Goal: Information Seeking & Learning: Learn about a topic

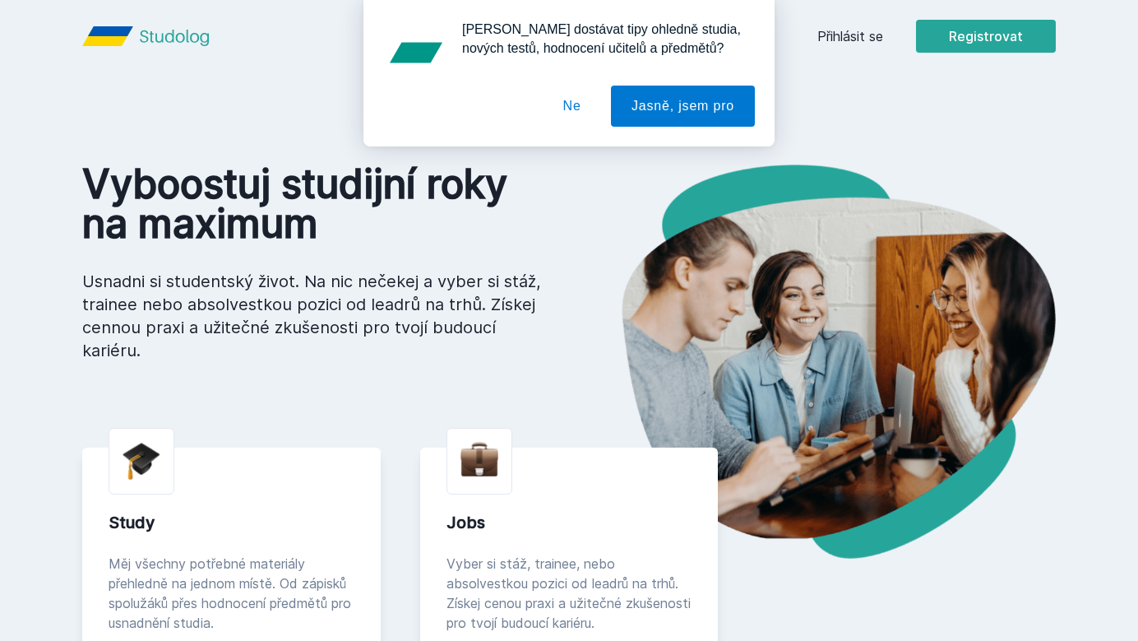
click at [570, 99] on button "Ne" at bounding box center [572, 106] width 59 height 41
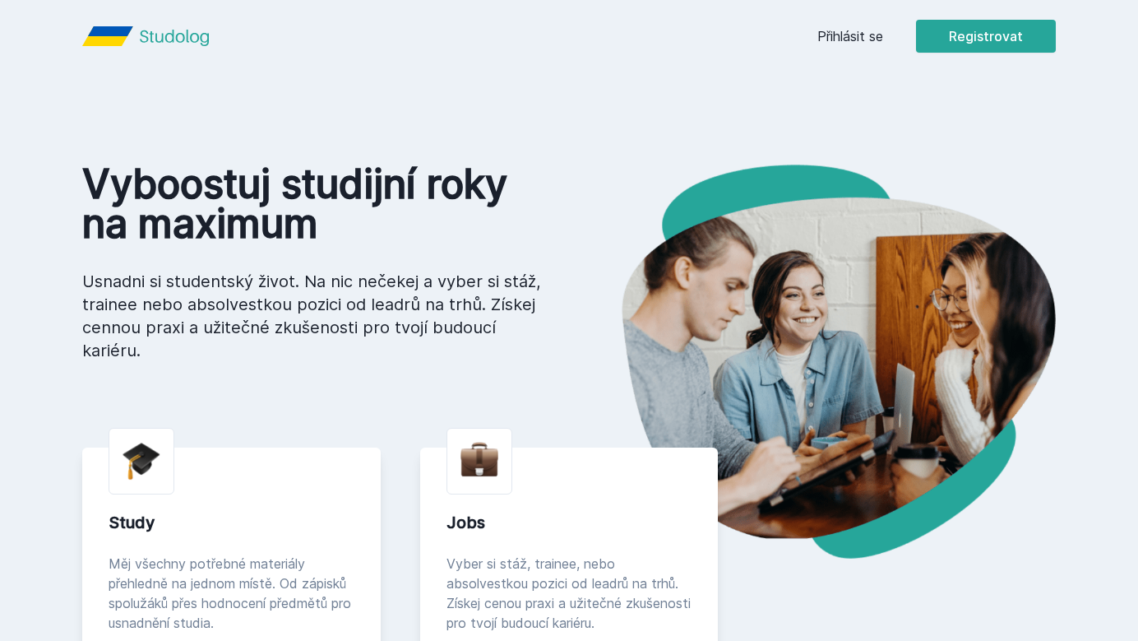
click at [845, 35] on link "Přihlásit se" at bounding box center [850, 36] width 66 height 20
click at [992, 36] on button "Registrovat" at bounding box center [986, 36] width 140 height 33
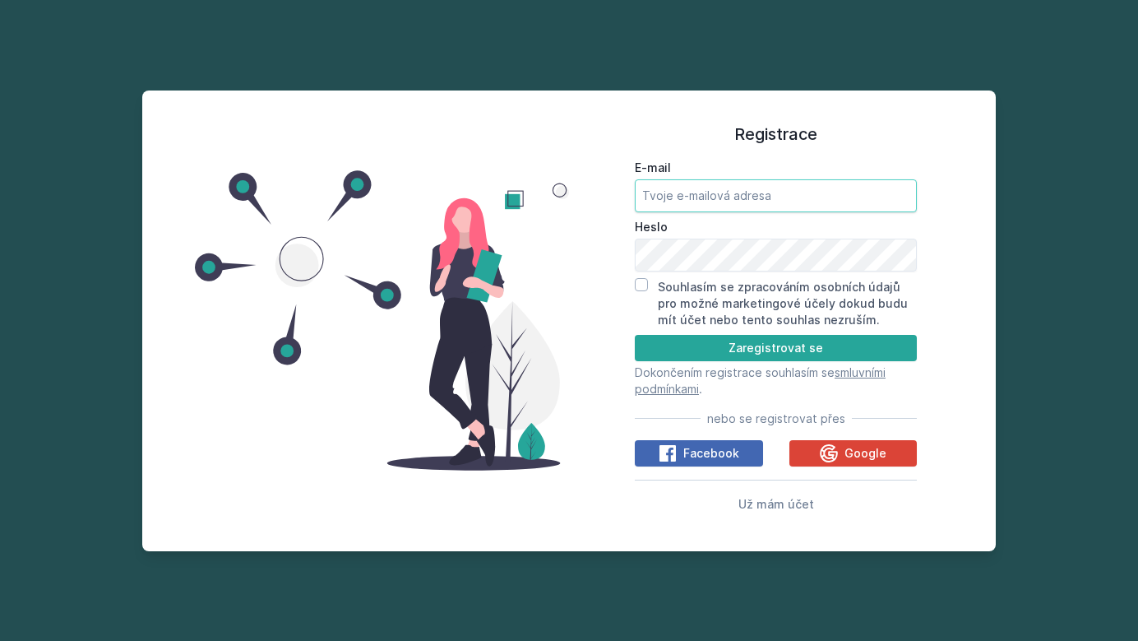
click at [719, 207] on input "E-mail" at bounding box center [776, 195] width 282 height 33
type input "[EMAIL_ADDRESS][DOMAIN_NAME]"
click at [641, 285] on input "Souhlasím se zpracováním osobních údajů pro možné marketingové účely dokud budu…" at bounding box center [641, 284] width 13 height 13
checkbox input "true"
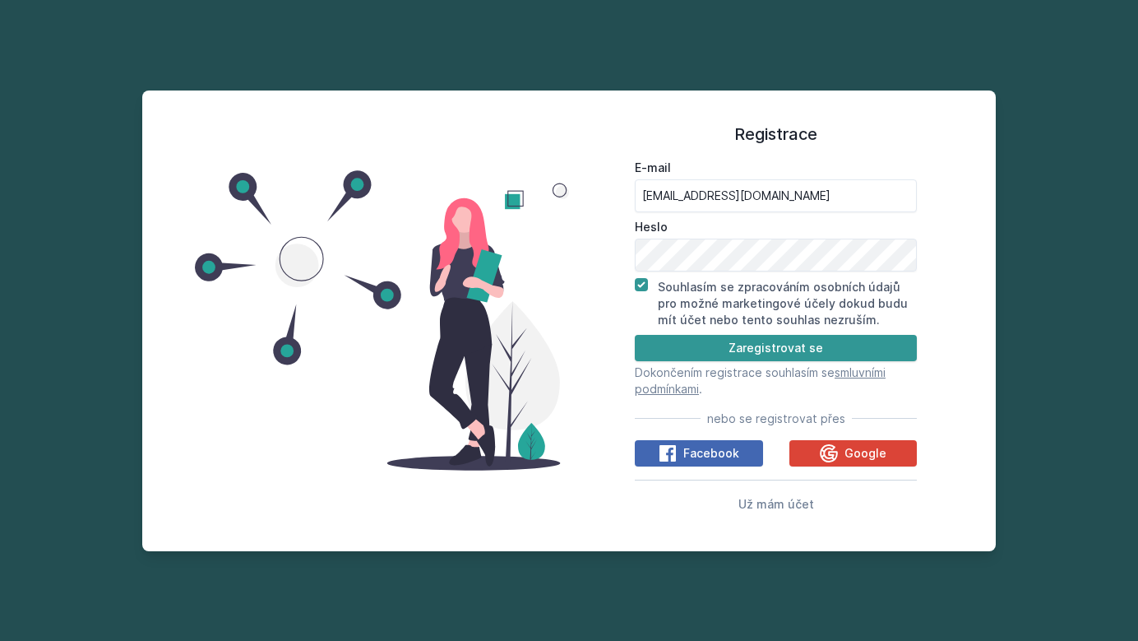
click at [726, 347] on button "Zaregistrovat se" at bounding box center [776, 348] width 282 height 26
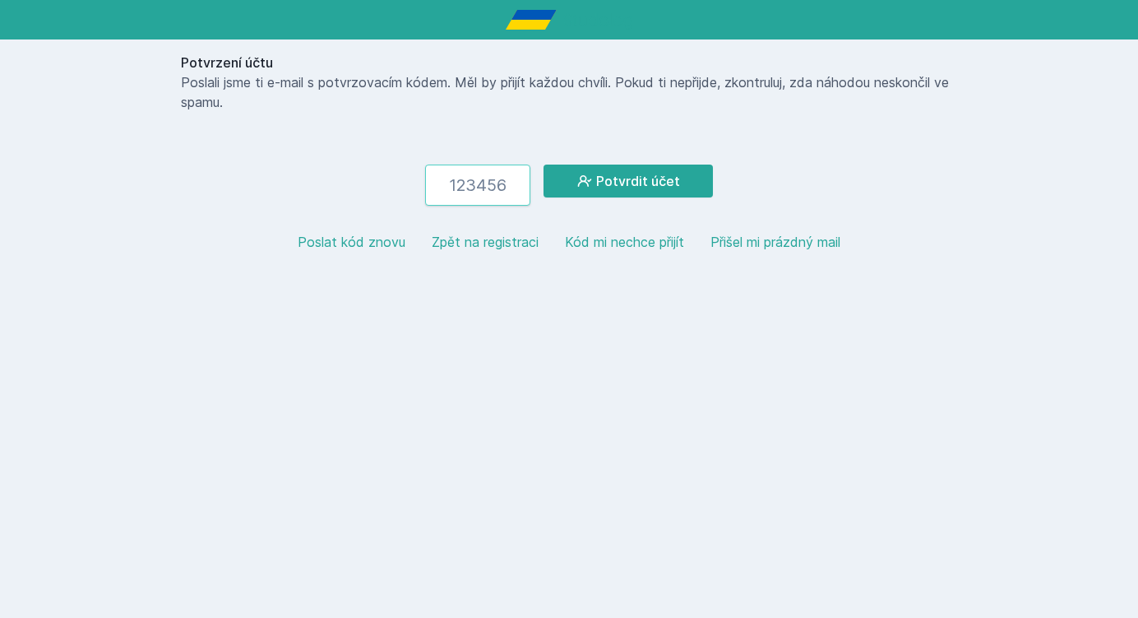
paste input "625762"
type input "625762"
click at [592, 182] on icon at bounding box center [584, 181] width 16 height 16
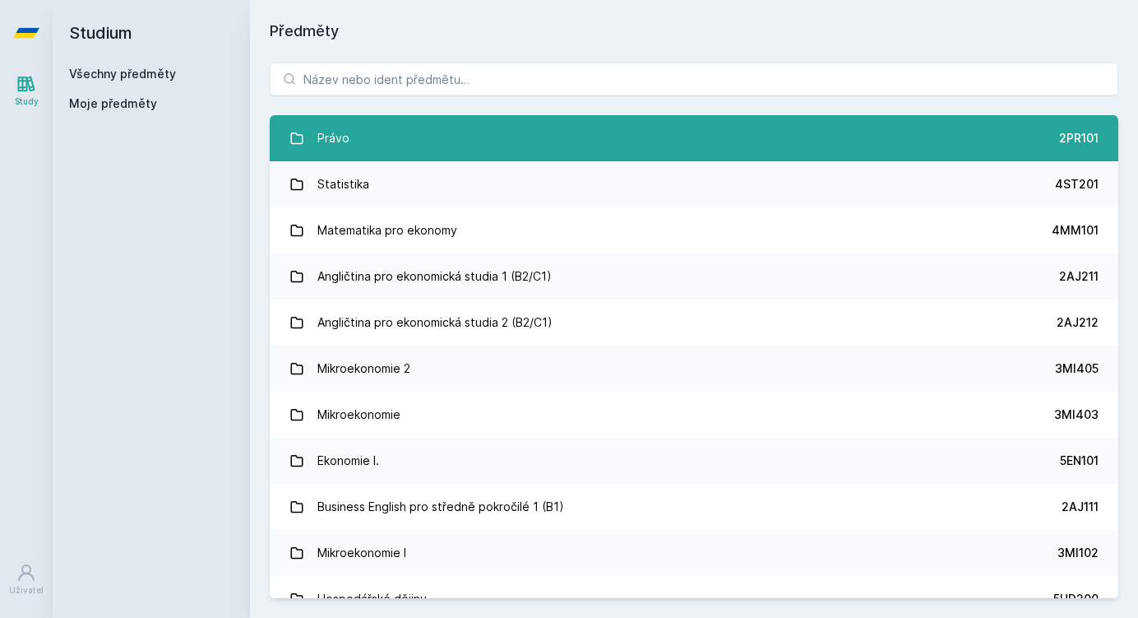
click at [559, 136] on link "Právo 2PR101" at bounding box center [694, 138] width 849 height 46
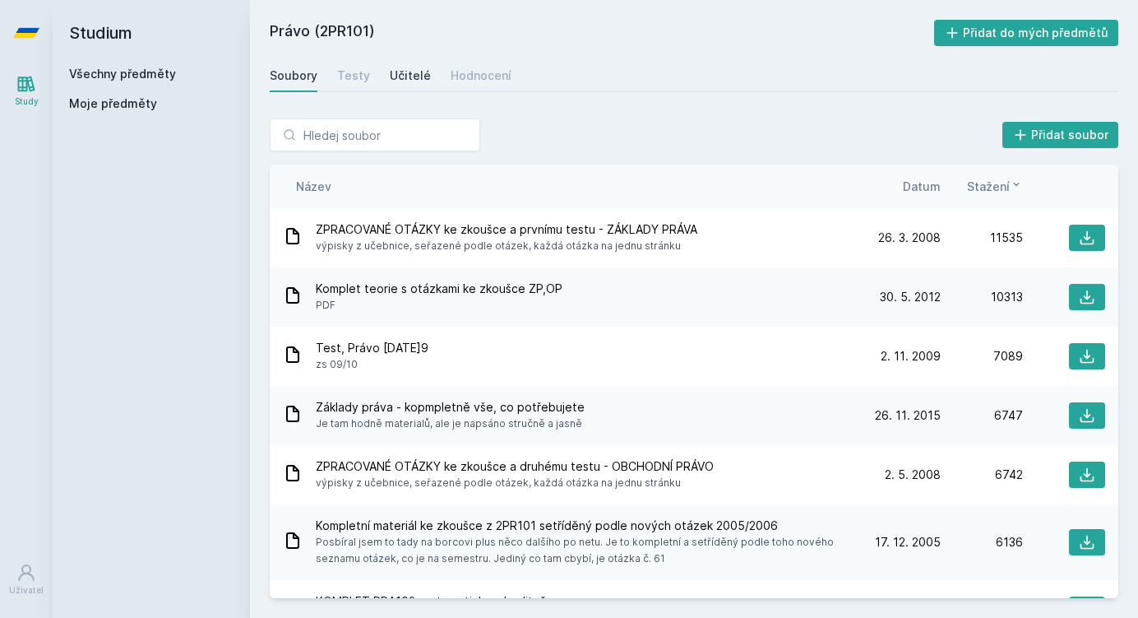
click at [421, 81] on div "Učitelé" at bounding box center [410, 75] width 41 height 16
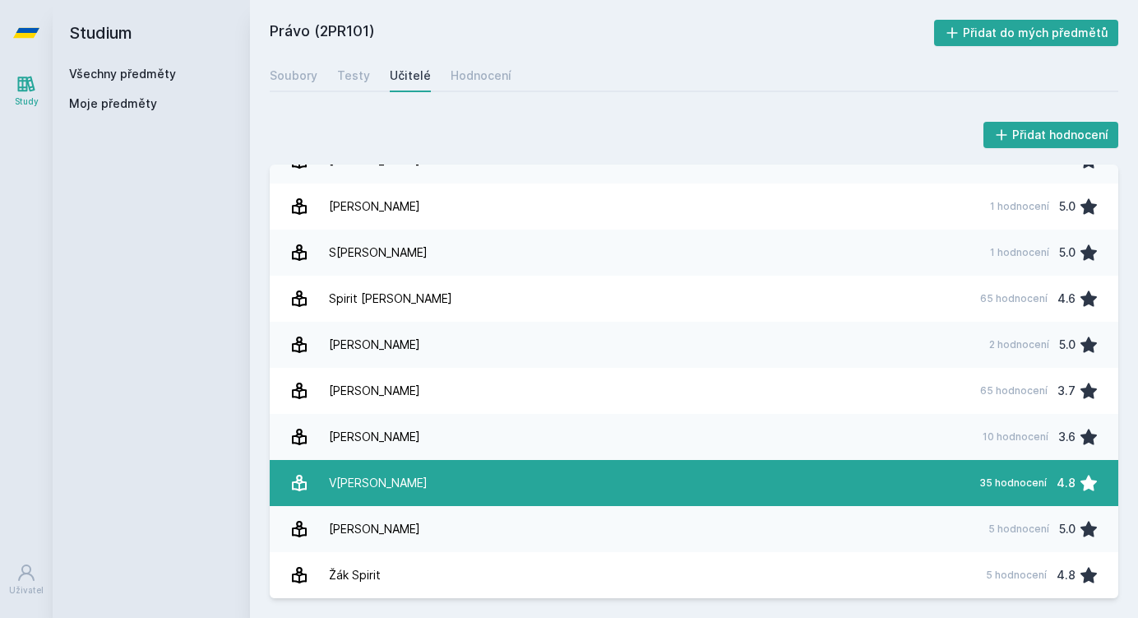
click at [657, 485] on link "V[PERSON_NAME] 35 hodnocení 4.8" at bounding box center [694, 483] width 849 height 46
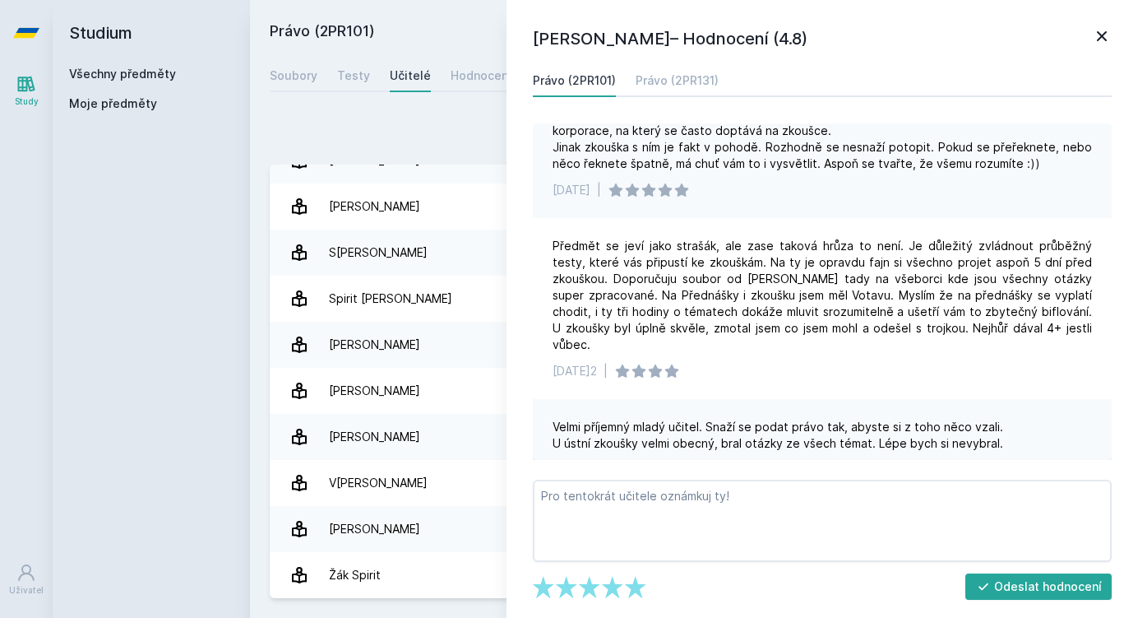
scroll to position [224, 0]
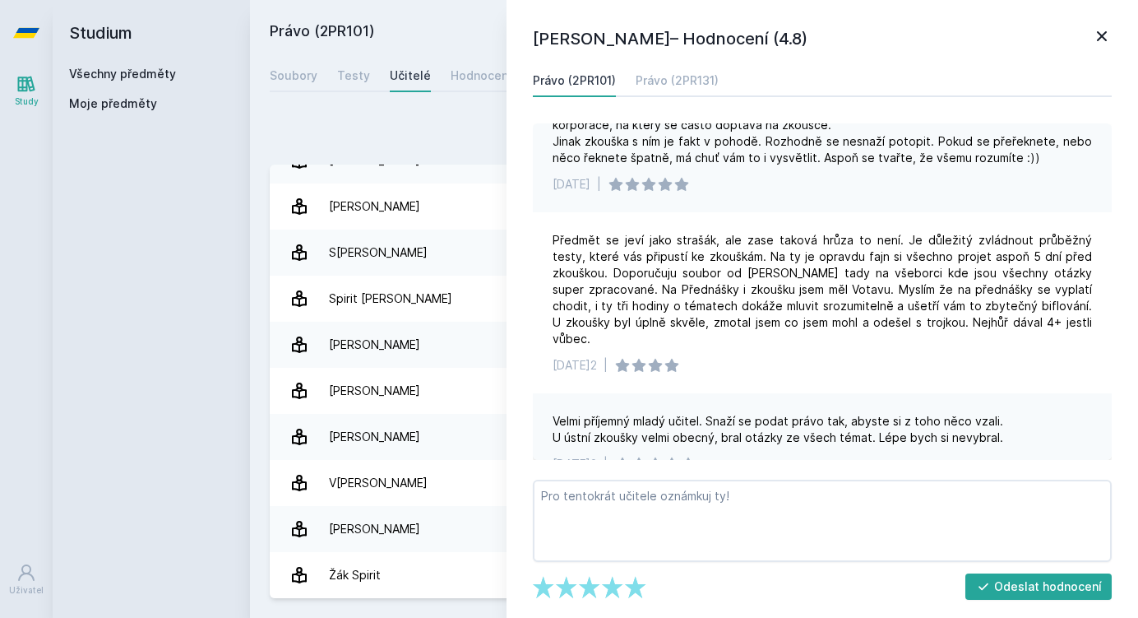
click at [1094, 40] on icon at bounding box center [1102, 36] width 20 height 20
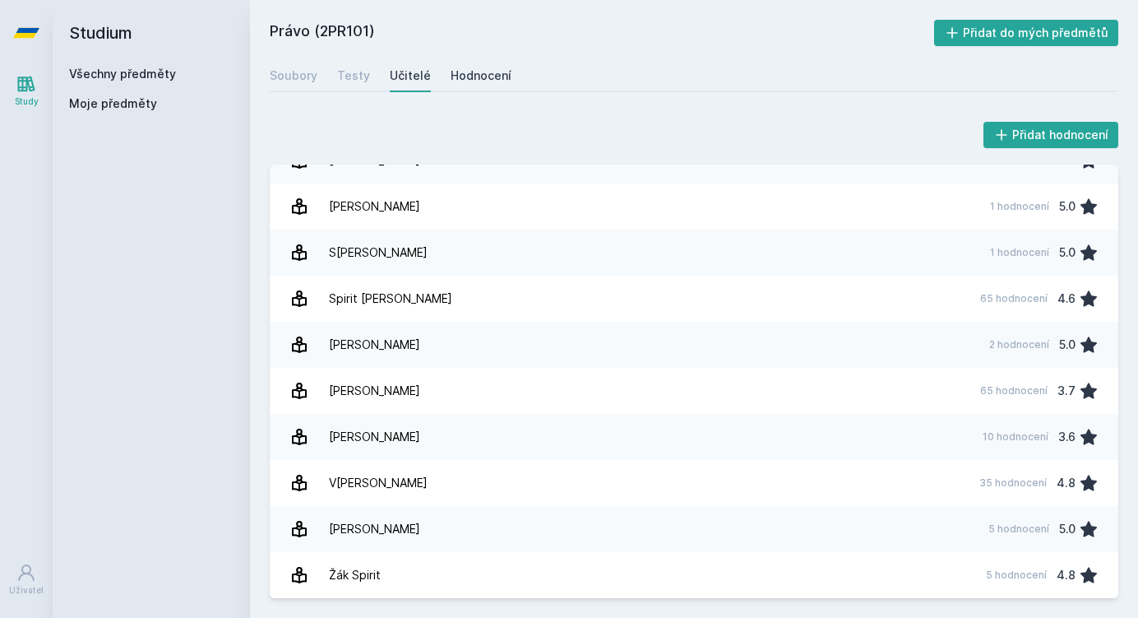
click at [452, 72] on div "Hodnocení" at bounding box center [481, 75] width 61 height 16
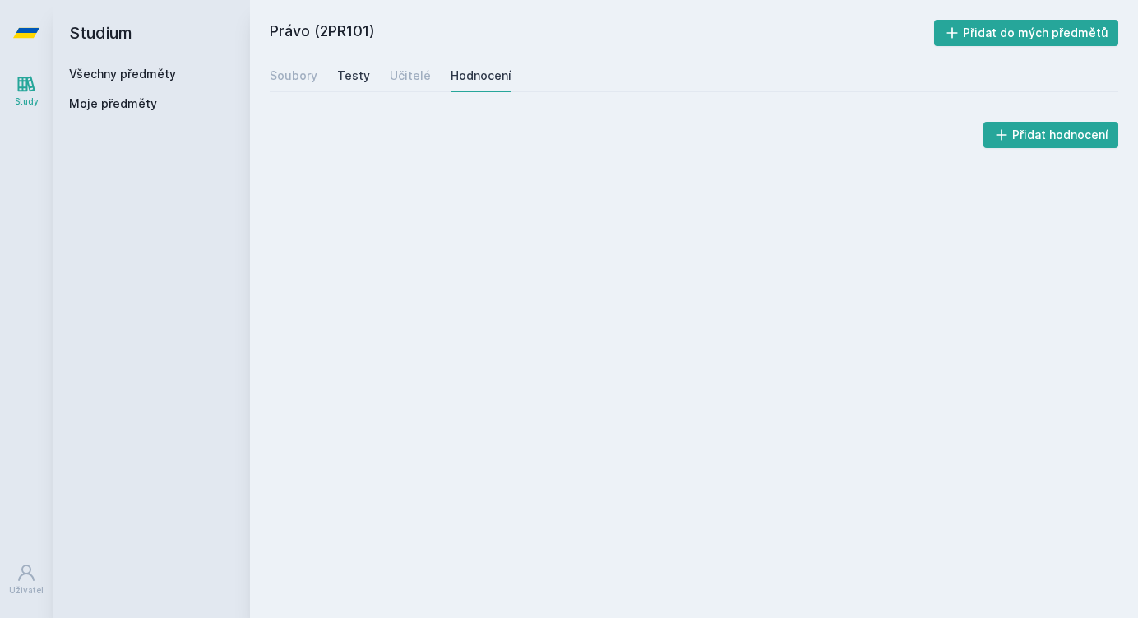
click at [354, 86] on link "Testy" at bounding box center [353, 75] width 33 height 33
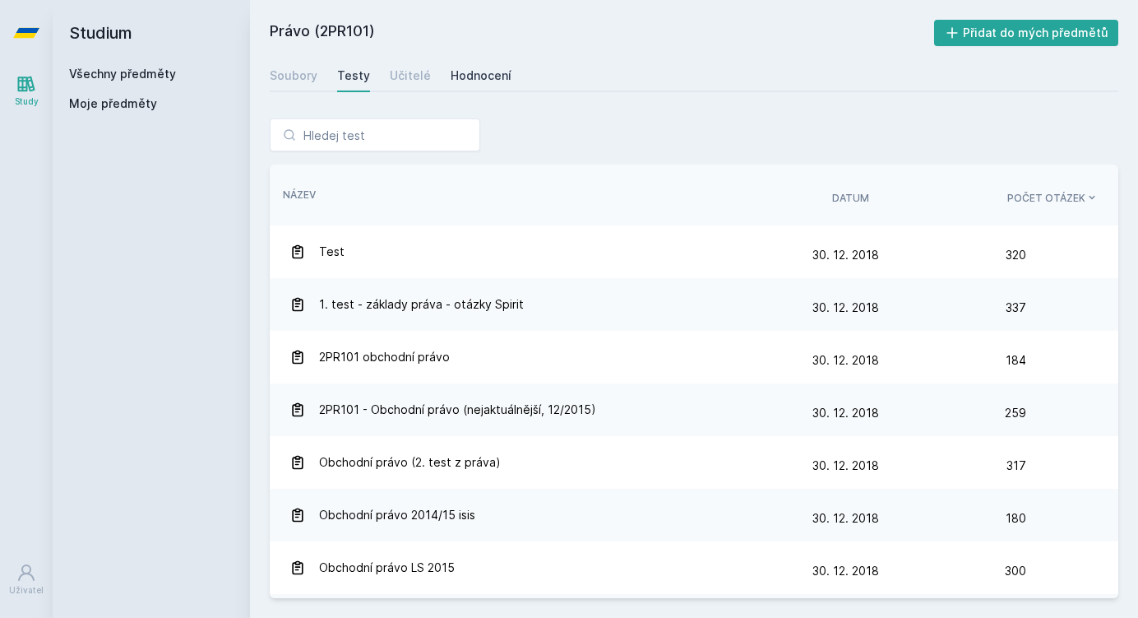
click at [472, 68] on div "Hodnocení" at bounding box center [481, 75] width 61 height 16
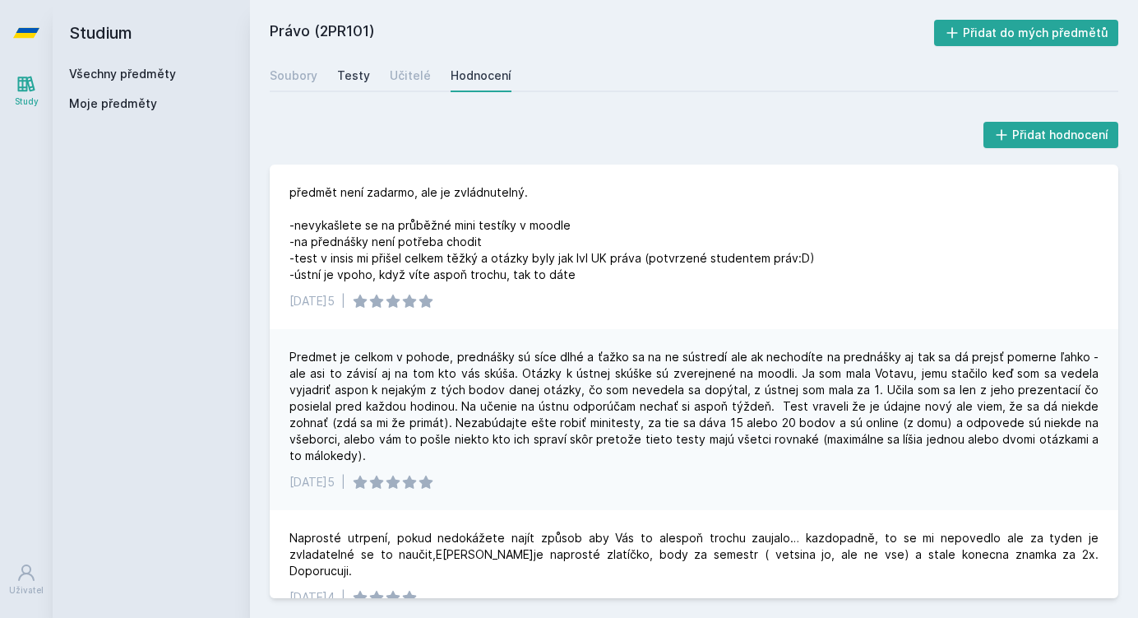
click at [340, 88] on link "Testy" at bounding box center [353, 75] width 33 height 33
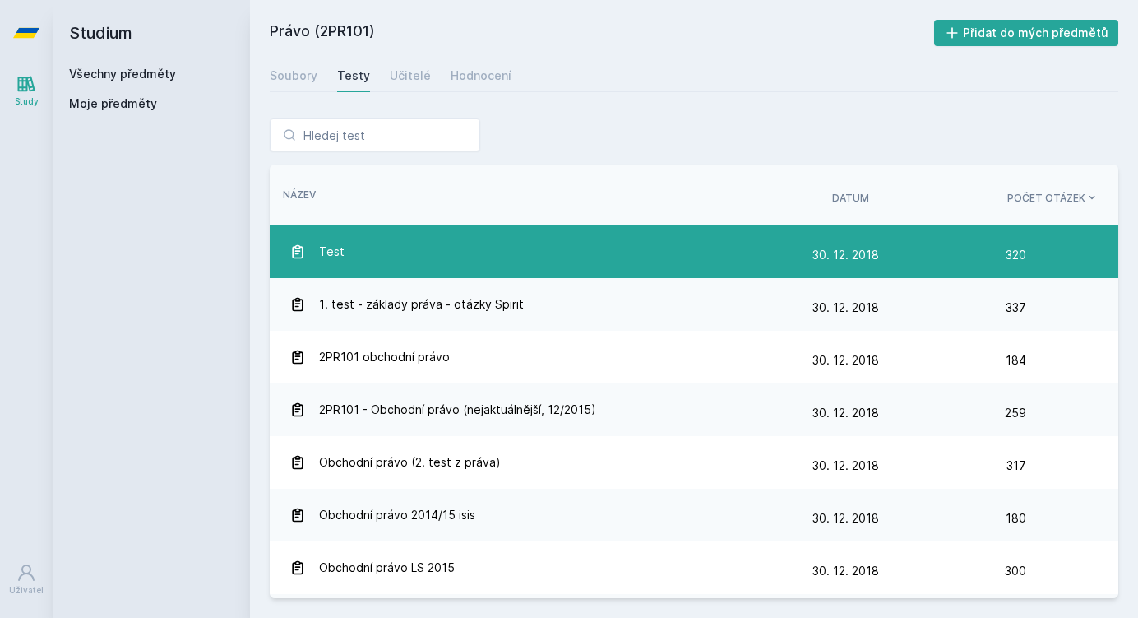
click at [539, 258] on div "Test" at bounding box center [550, 251] width 523 height 33
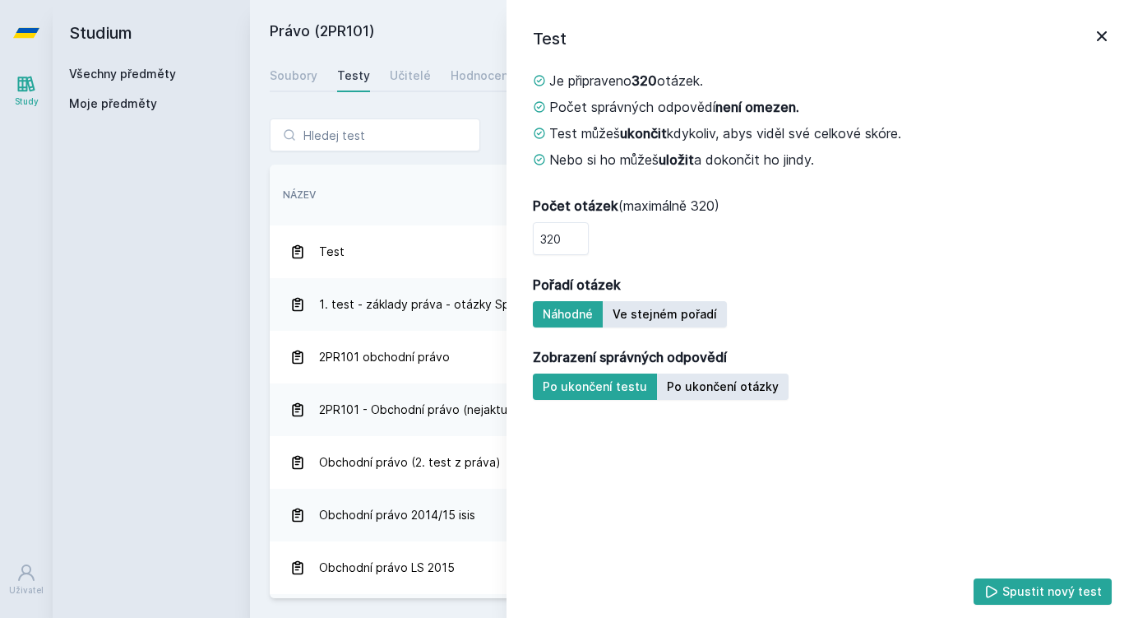
click at [1104, 35] on icon at bounding box center [1102, 36] width 10 height 10
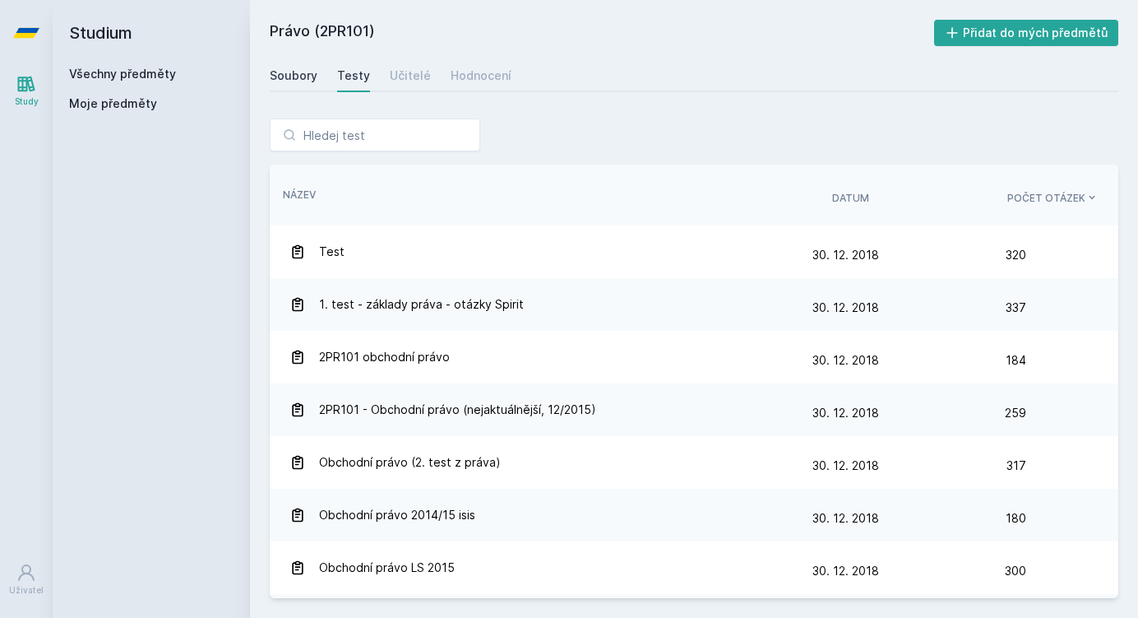
click at [294, 67] on div "Soubory" at bounding box center [294, 75] width 48 height 16
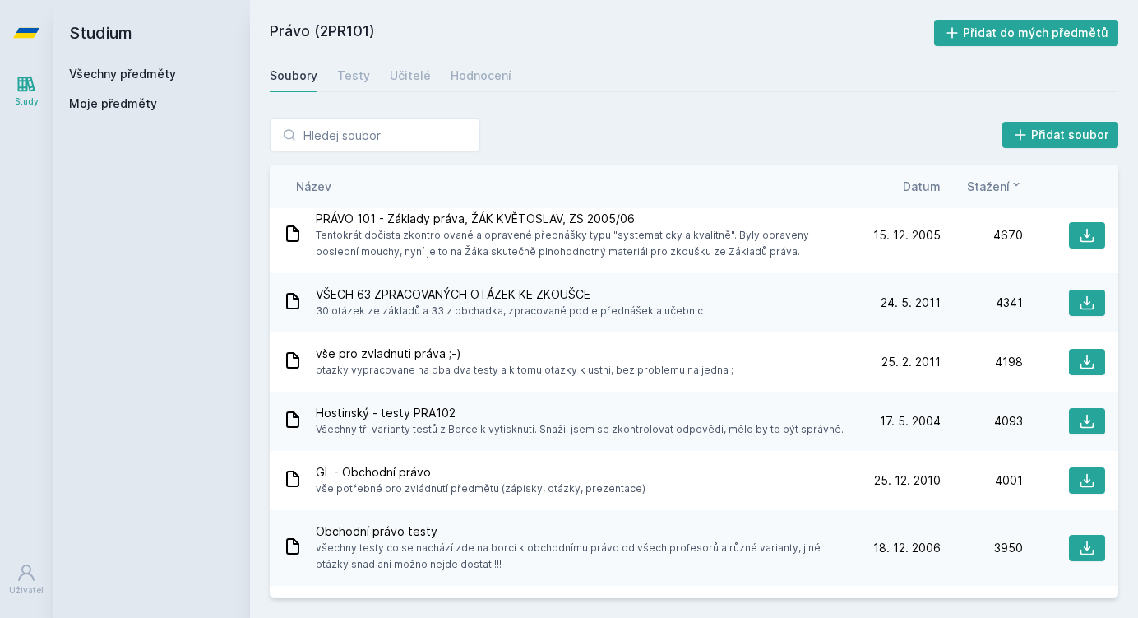
scroll to position [742, 0]
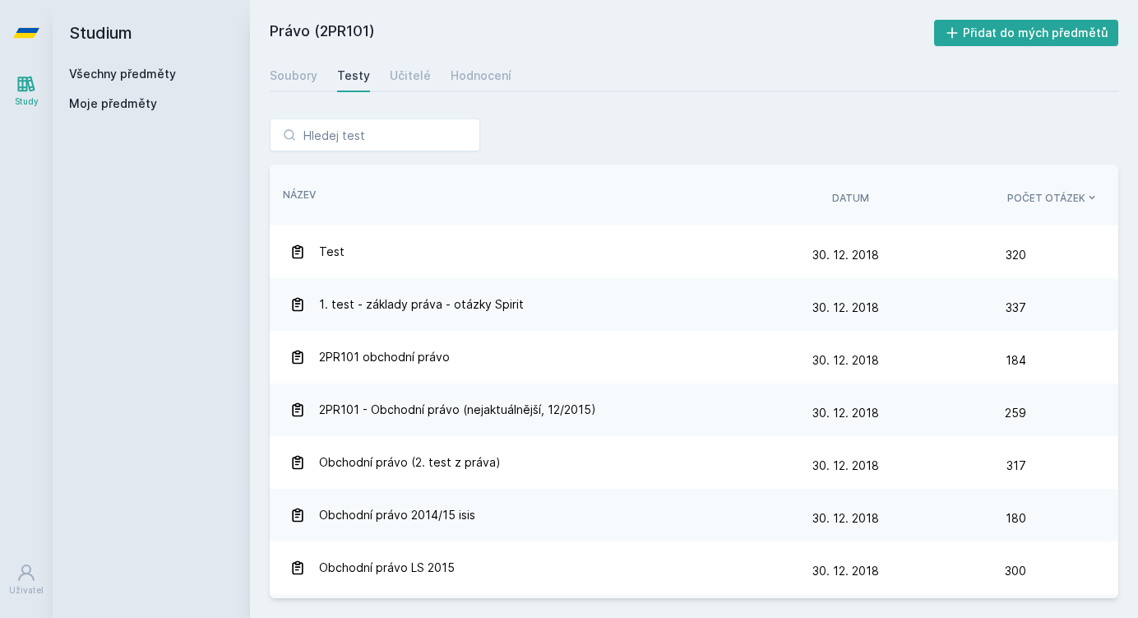
click at [27, 31] on icon at bounding box center [26, 33] width 26 height 10
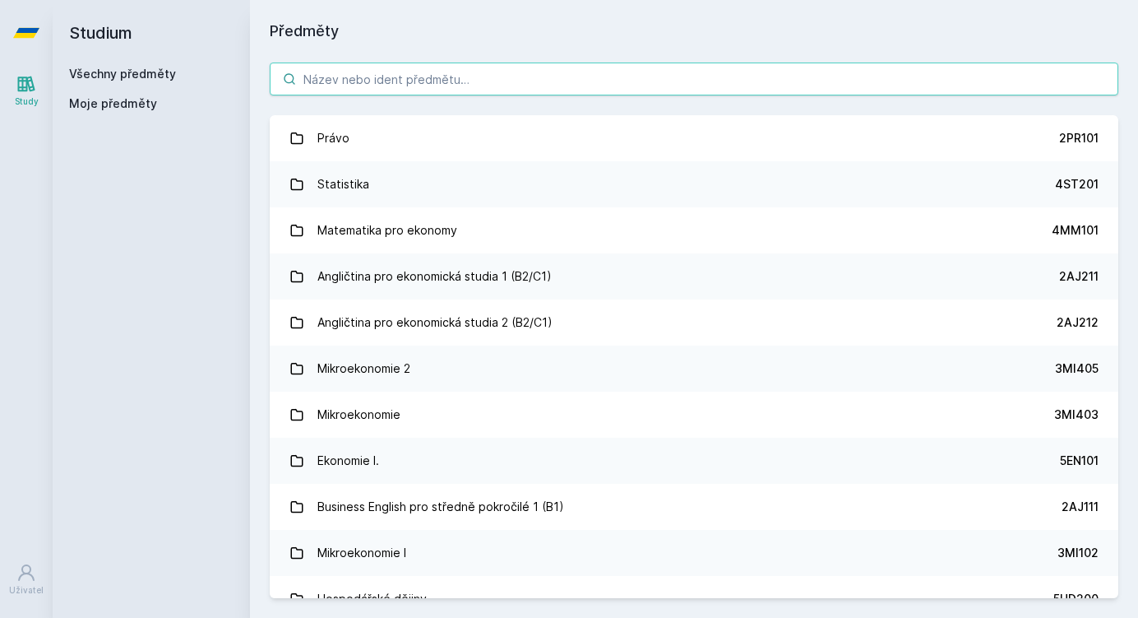
click at [483, 73] on input "search" at bounding box center [694, 78] width 849 height 33
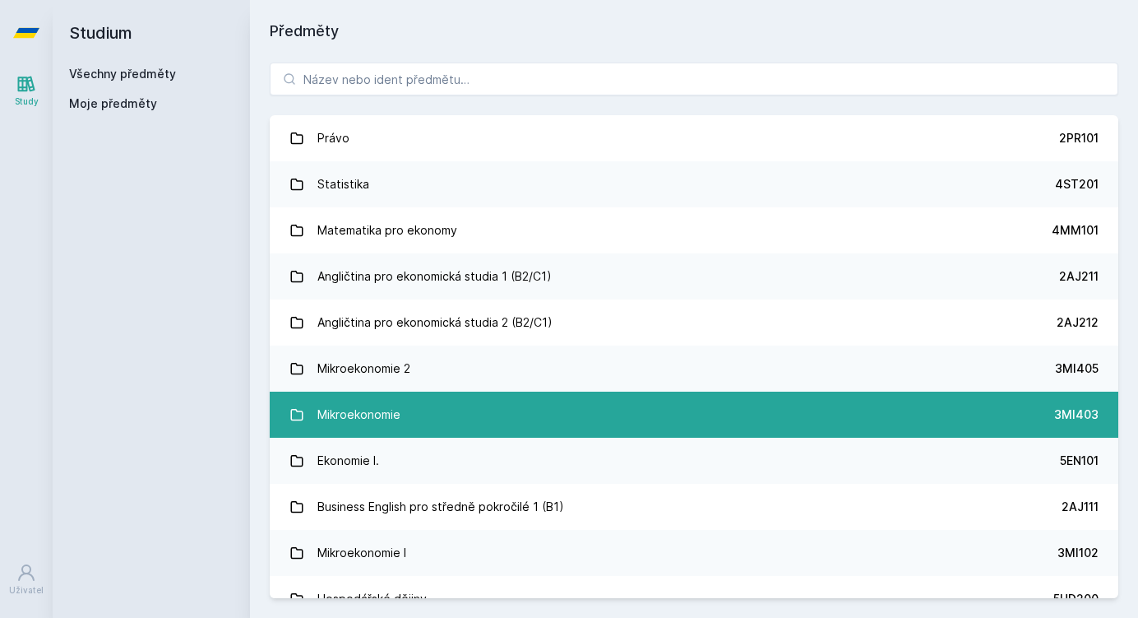
click at [483, 414] on link "Mikroekonomie 3MI403" at bounding box center [694, 414] width 849 height 46
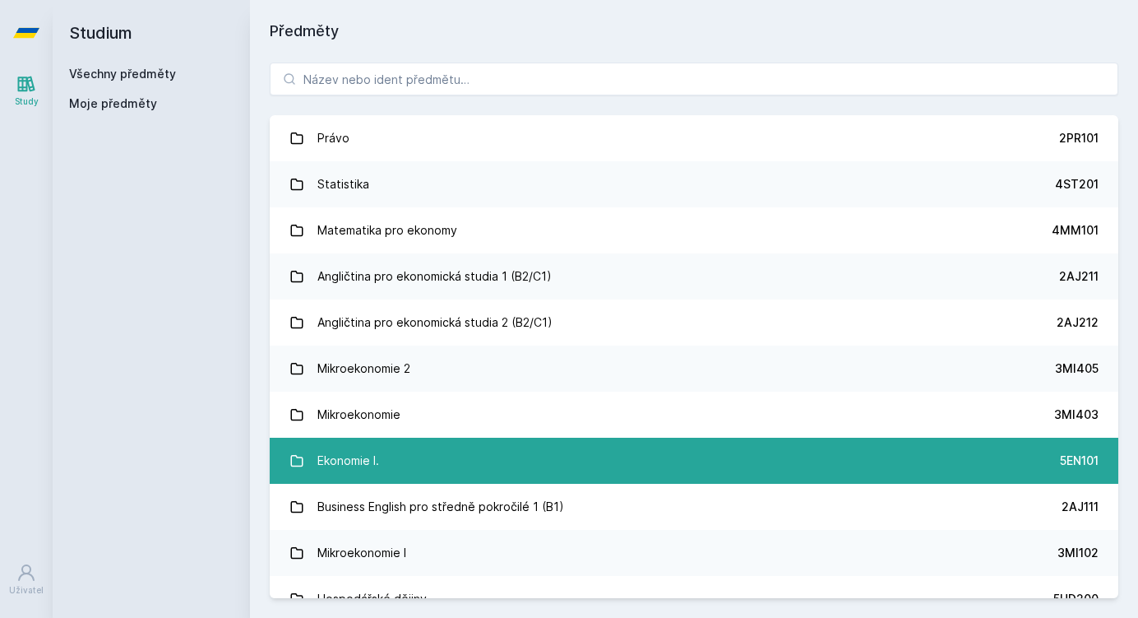
click at [1076, 467] on div "5EN101" at bounding box center [1079, 460] width 39 height 16
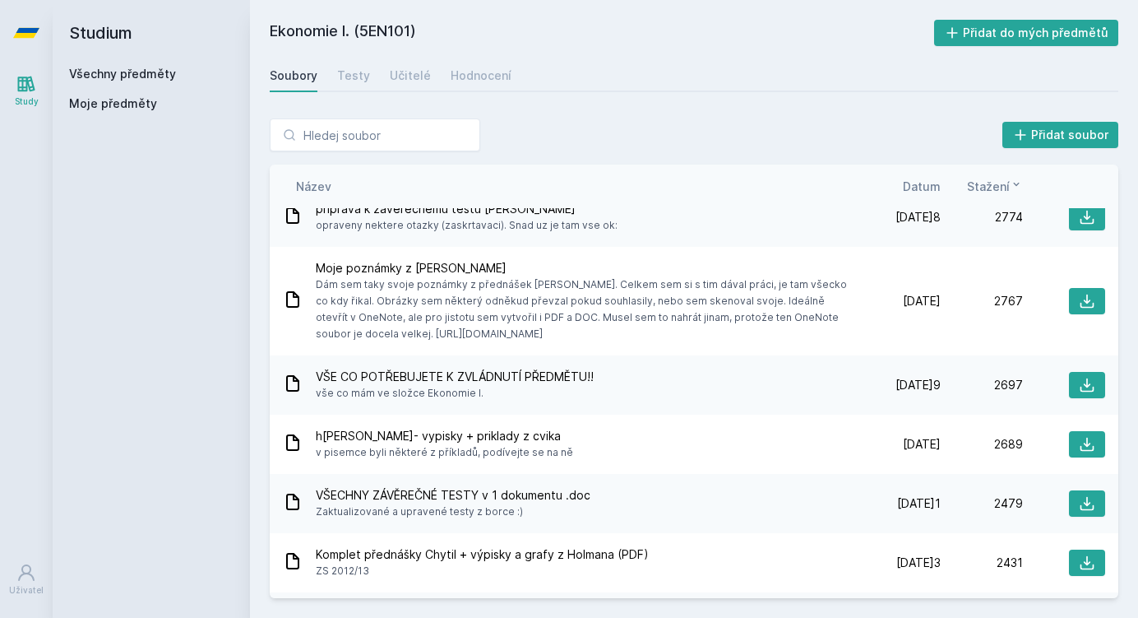
scroll to position [319, 0]
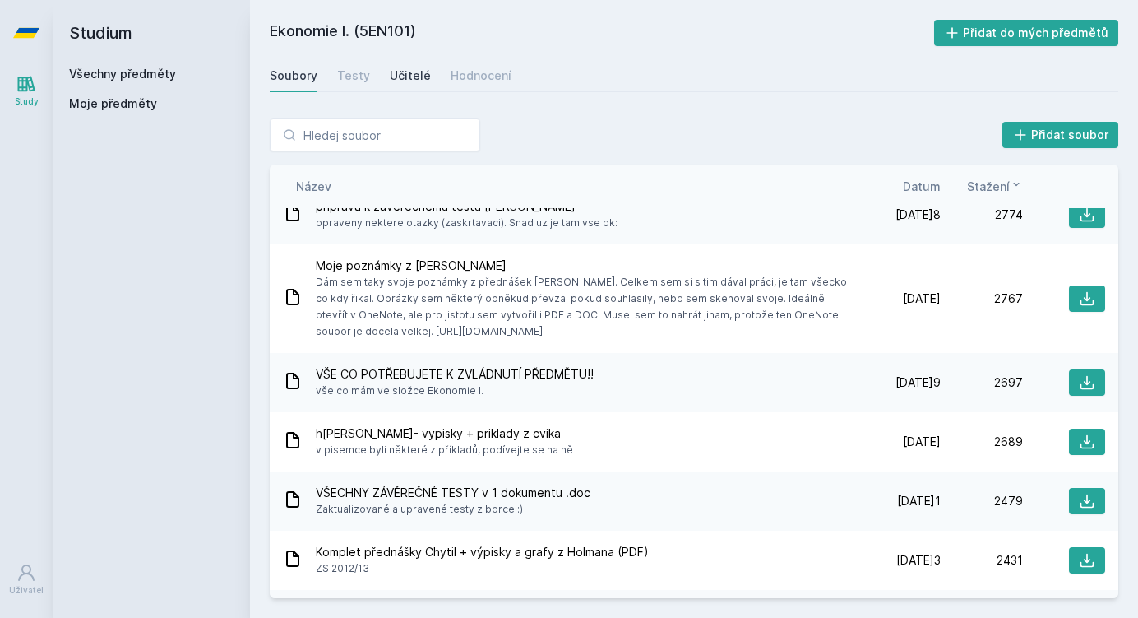
click at [407, 73] on div "Učitelé" at bounding box center [410, 75] width 41 height 16
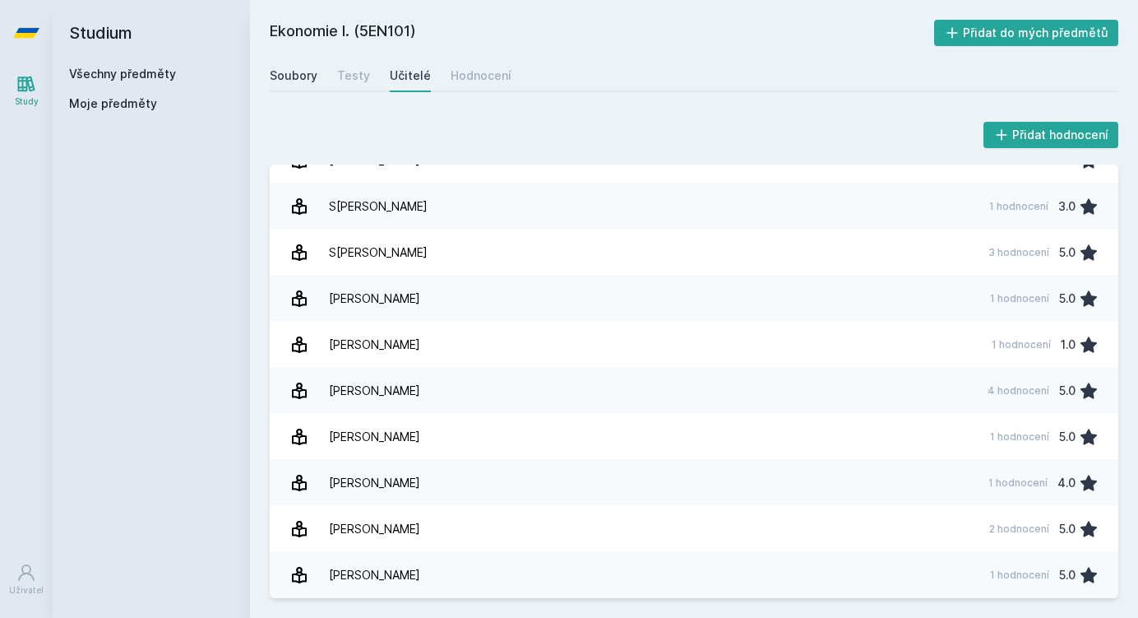
click at [301, 72] on div "Soubory" at bounding box center [294, 75] width 48 height 16
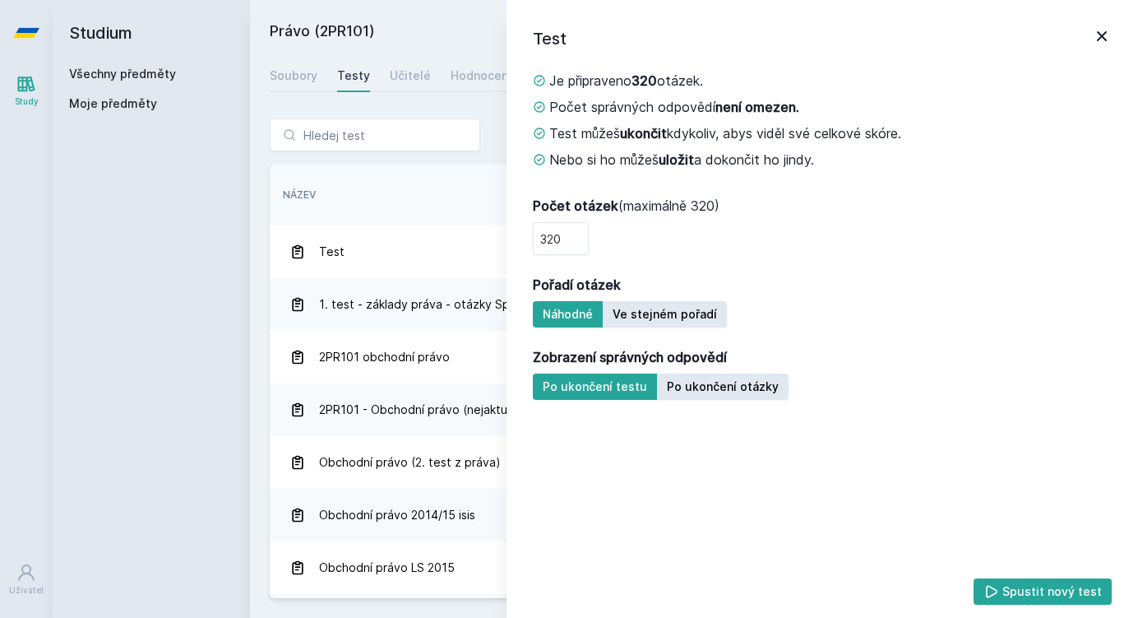
click at [27, 29] on icon at bounding box center [26, 33] width 26 height 10
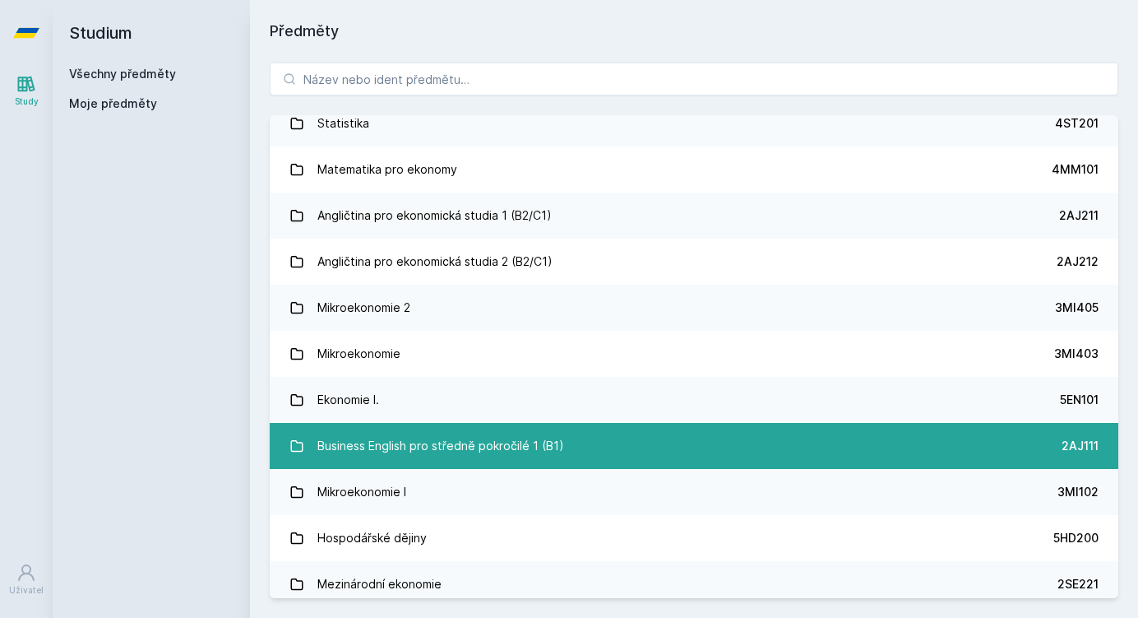
scroll to position [62, 0]
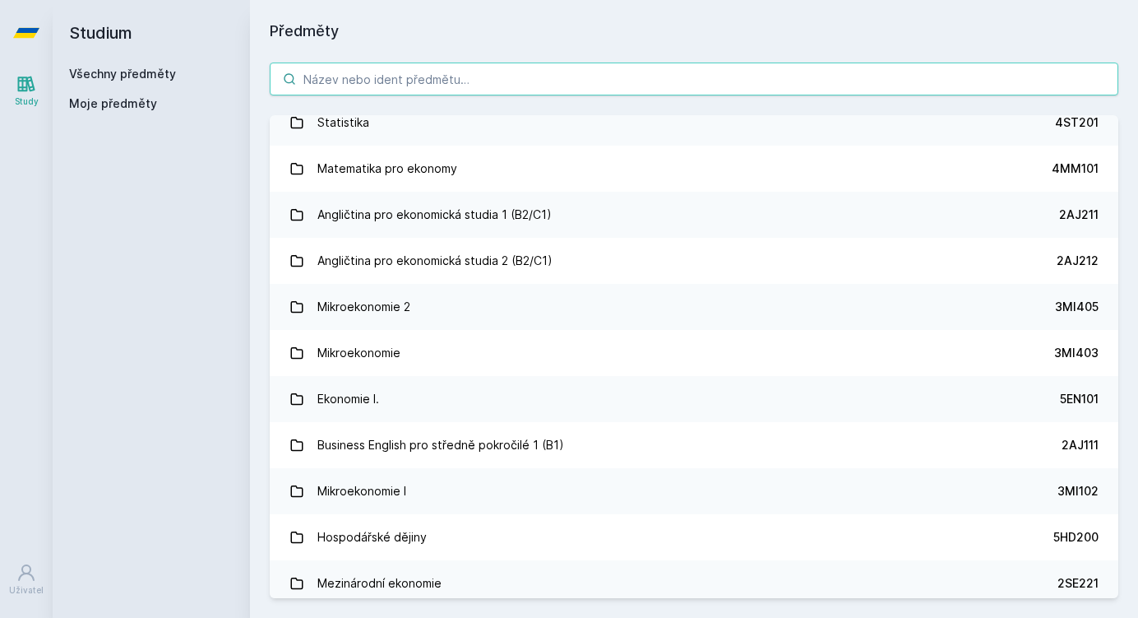
click at [516, 74] on input "search" at bounding box center [694, 78] width 849 height 33
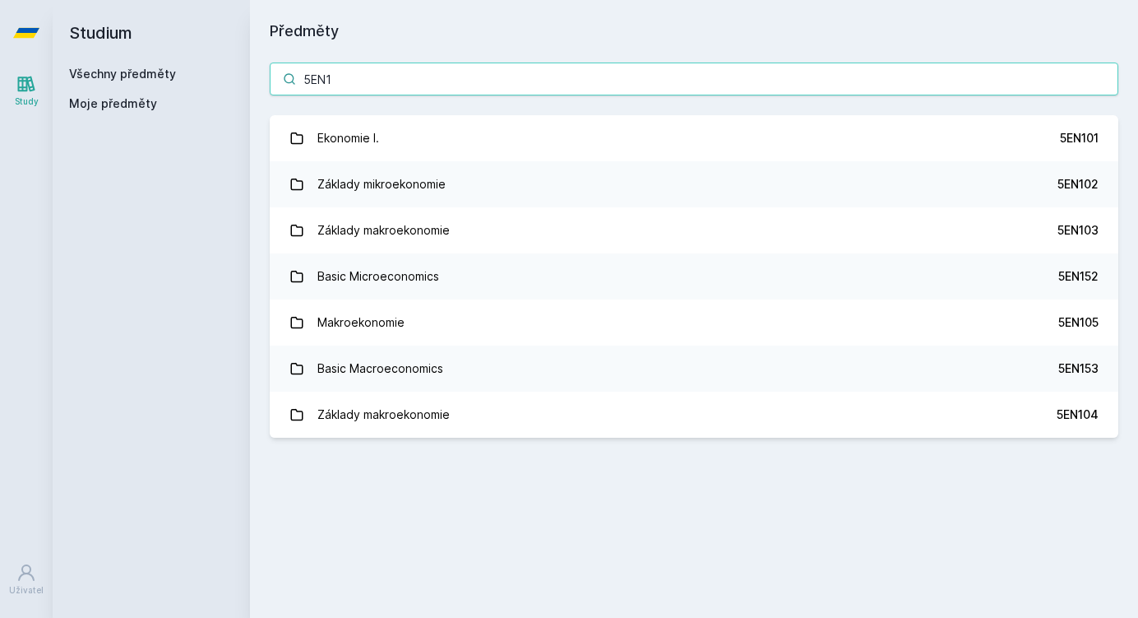
scroll to position [0, 0]
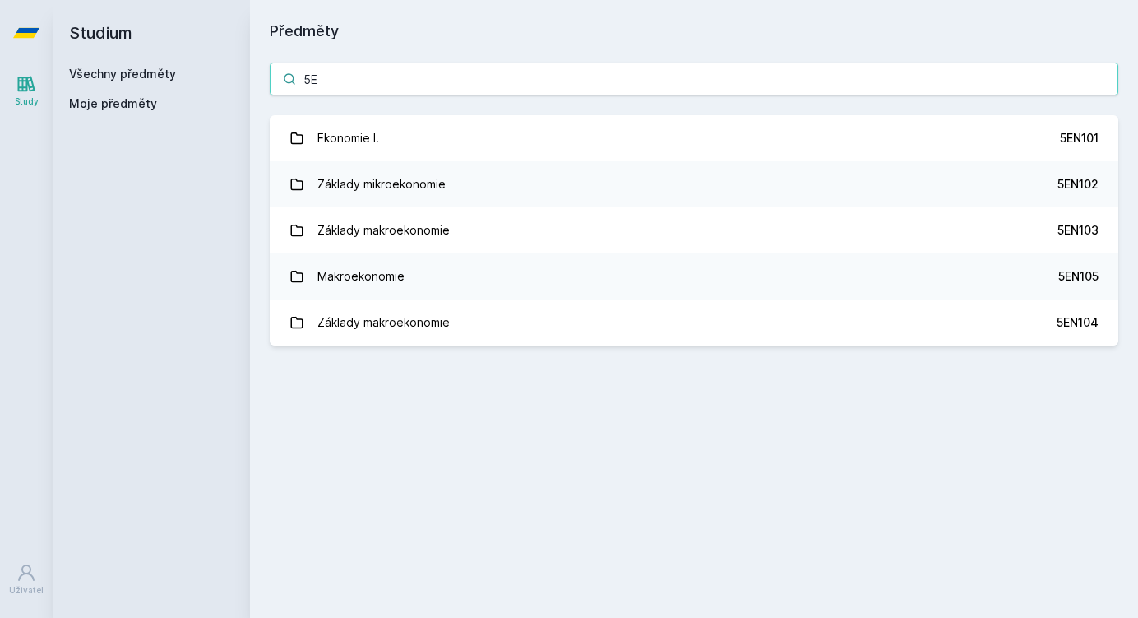
type input "5"
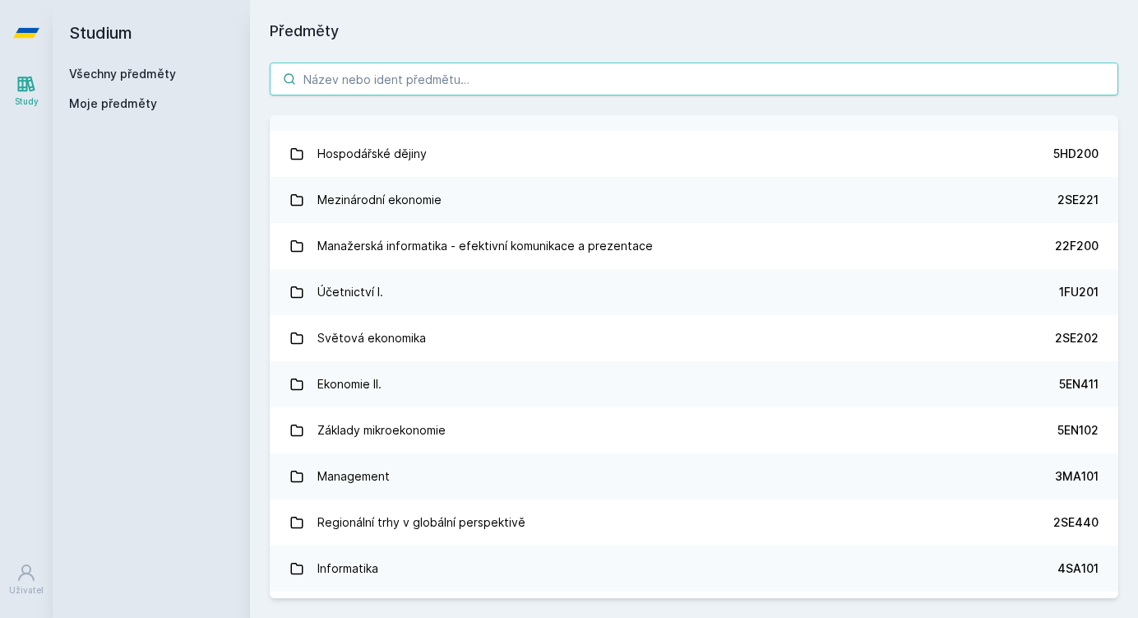
scroll to position [384, 0]
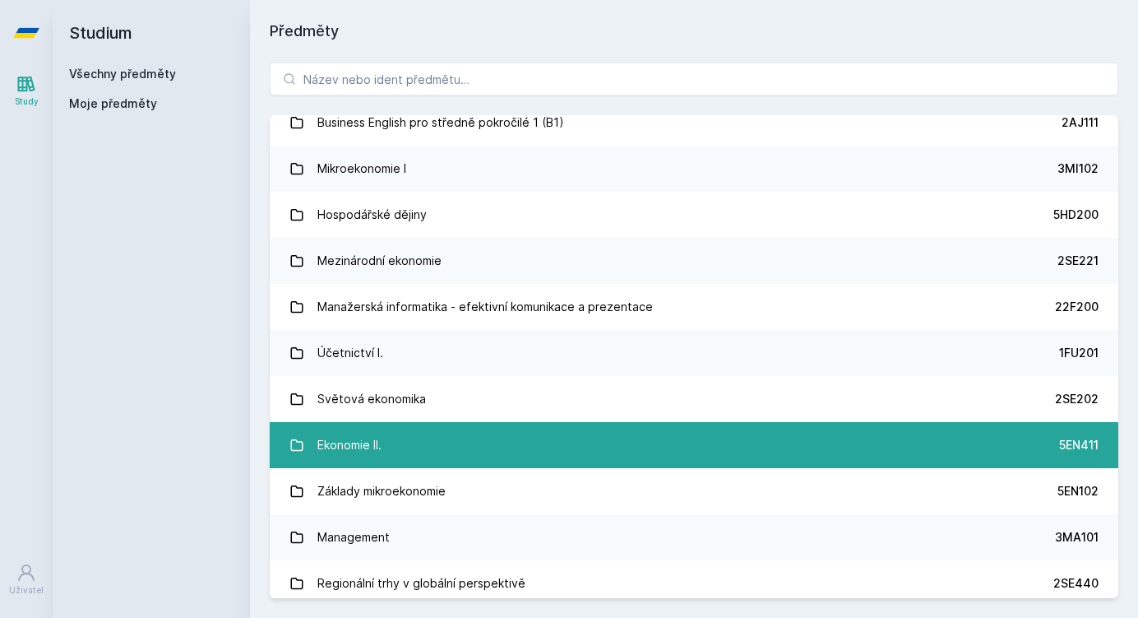
click at [511, 434] on link "Ekonomie II. 5EN411" at bounding box center [694, 445] width 849 height 46
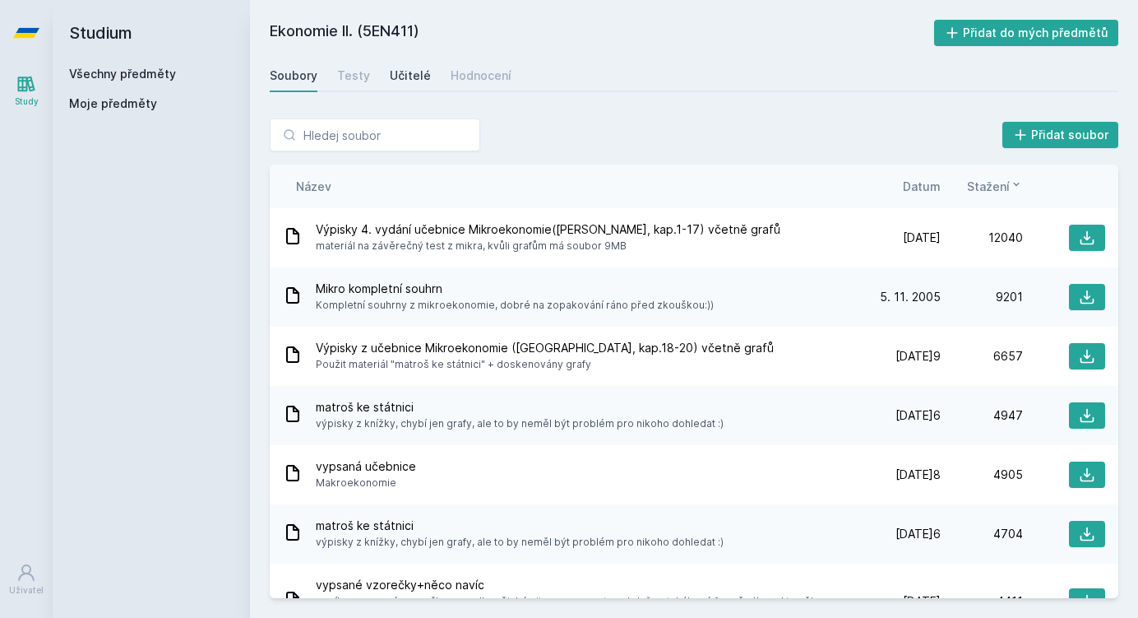
click at [409, 64] on link "Učitelé" at bounding box center [410, 75] width 41 height 33
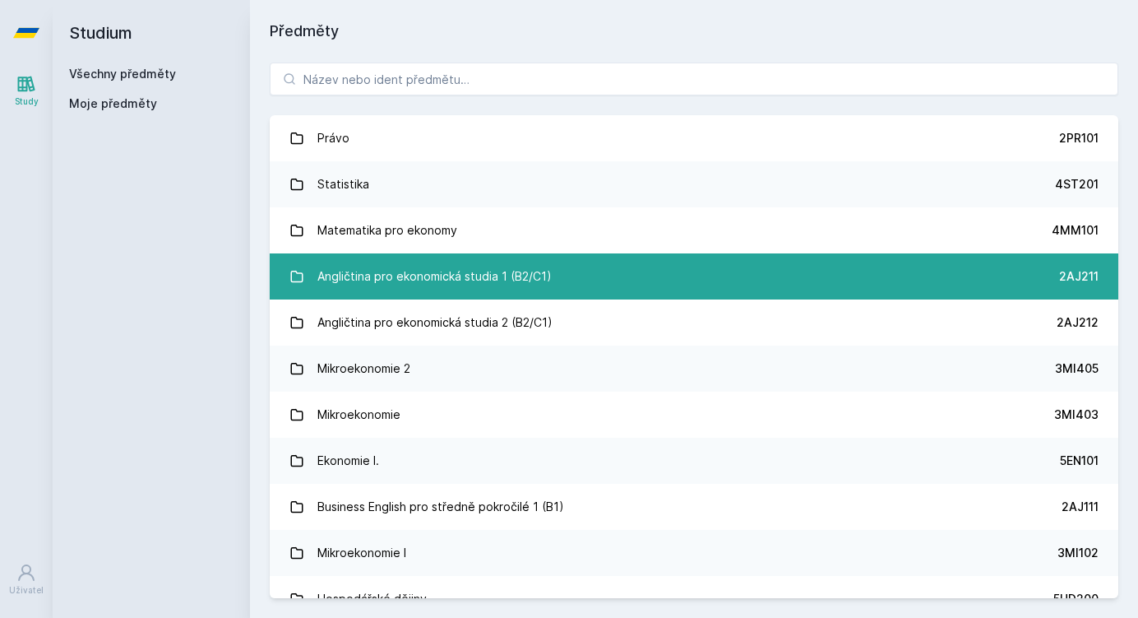
click at [581, 285] on link "Angličtina pro ekonomická studia 1 (B2/C1) 2AJ211" at bounding box center [694, 276] width 849 height 46
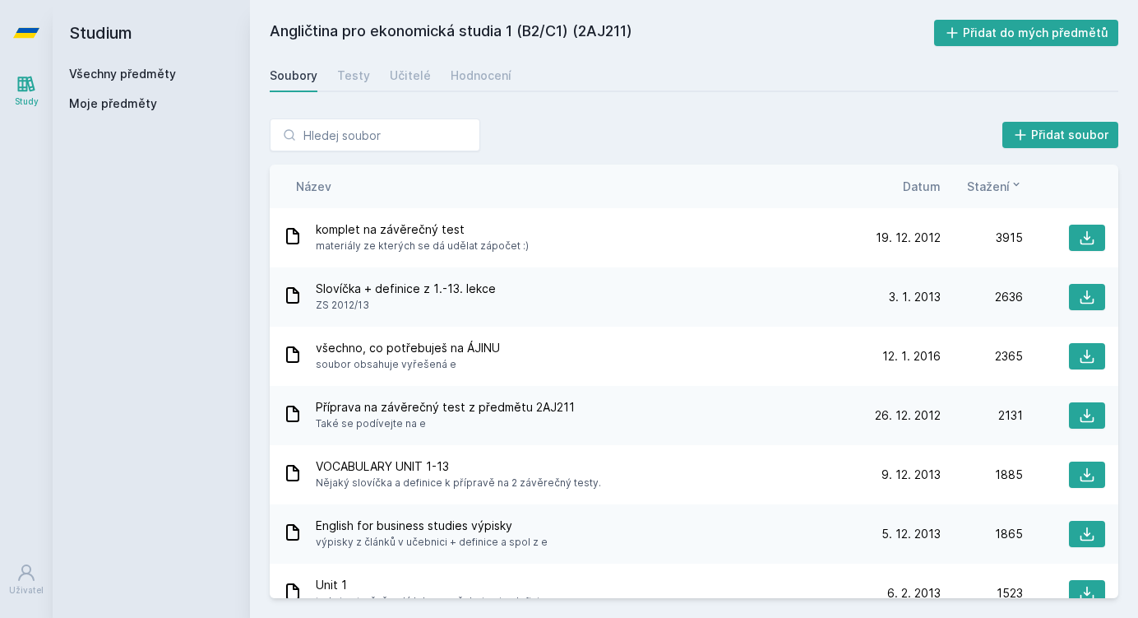
click at [343, 91] on div "Soubory Testy Učitelé Hodnocení" at bounding box center [694, 75] width 849 height 33
click at [402, 77] on div "Učitelé" at bounding box center [410, 75] width 41 height 16
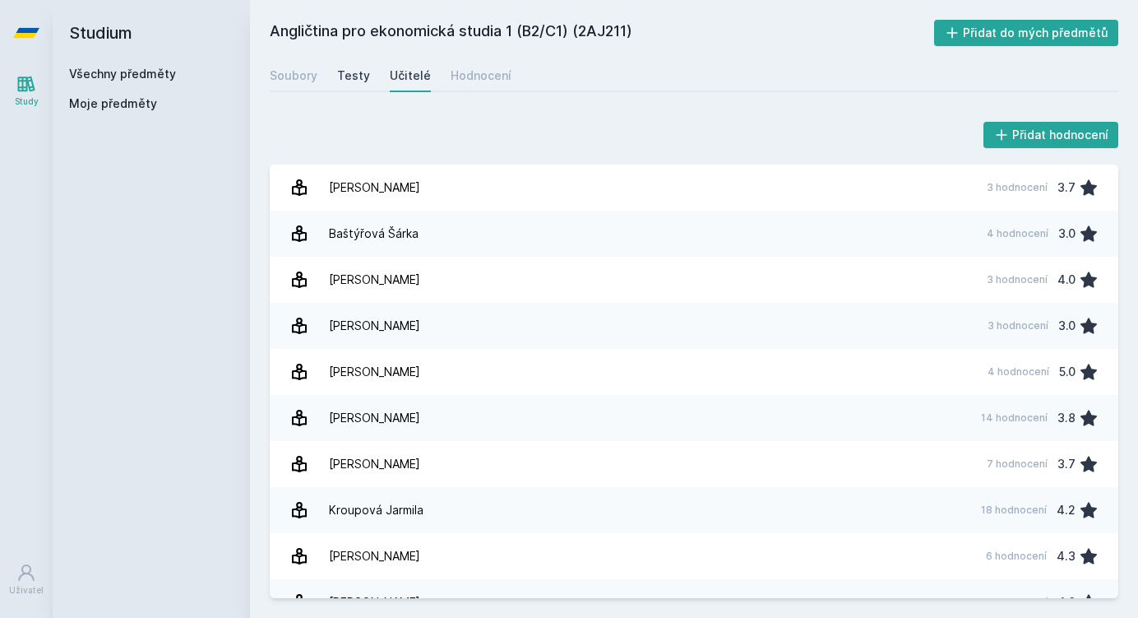
click at [352, 67] on div "Testy" at bounding box center [353, 75] width 33 height 16
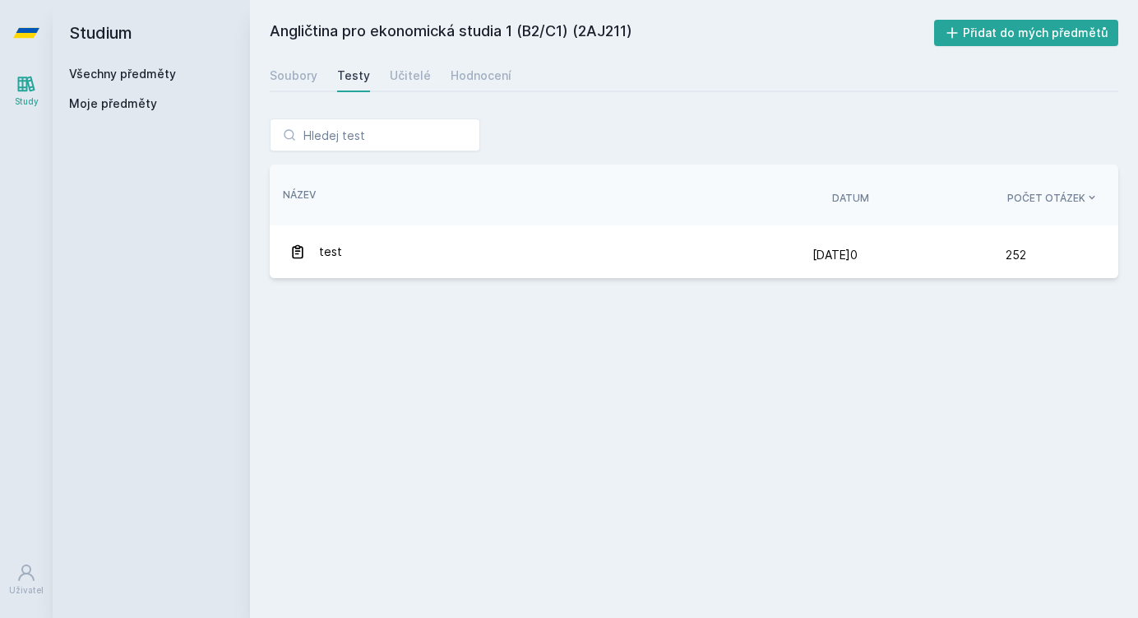
click at [317, 81] on div "Soubory Testy Učitelé Hodnocení" at bounding box center [694, 75] width 849 height 33
click at [294, 83] on div "Soubory" at bounding box center [294, 75] width 48 height 16
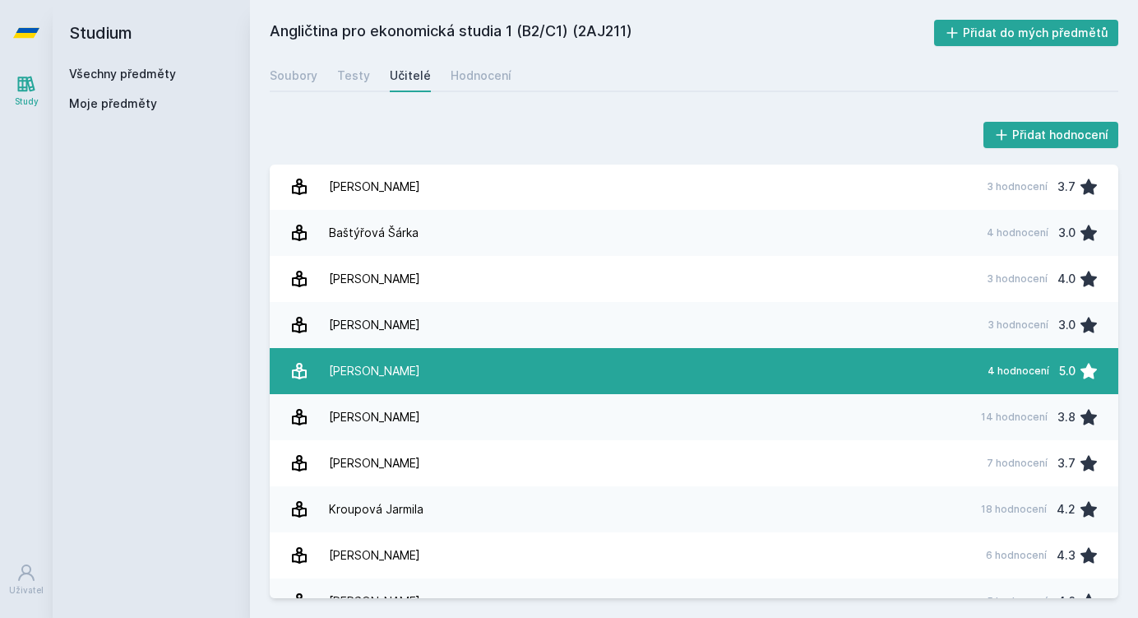
scroll to position [2, 0]
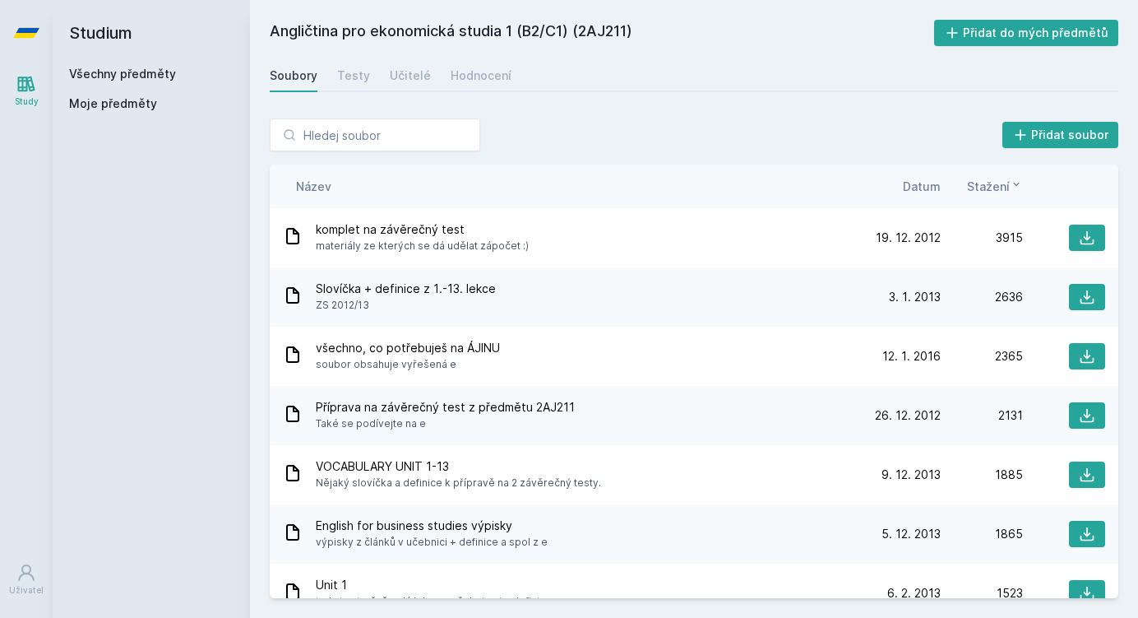
click at [24, 36] on icon at bounding box center [26, 33] width 26 height 10
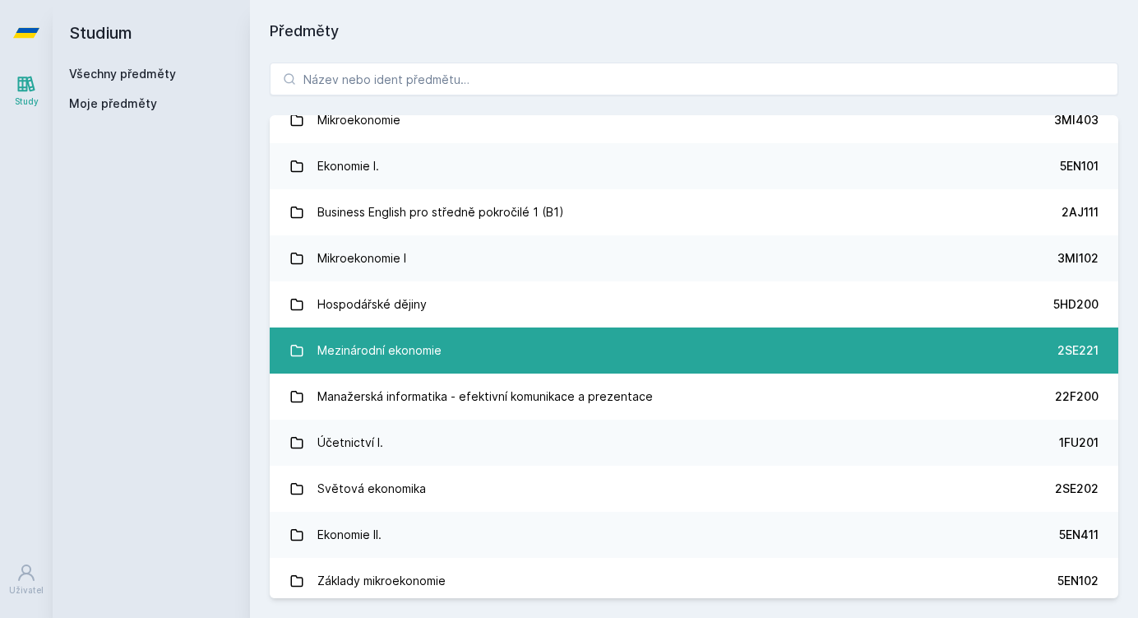
click at [498, 348] on link "Mezinárodní ekonomie 2SE221" at bounding box center [694, 350] width 849 height 46
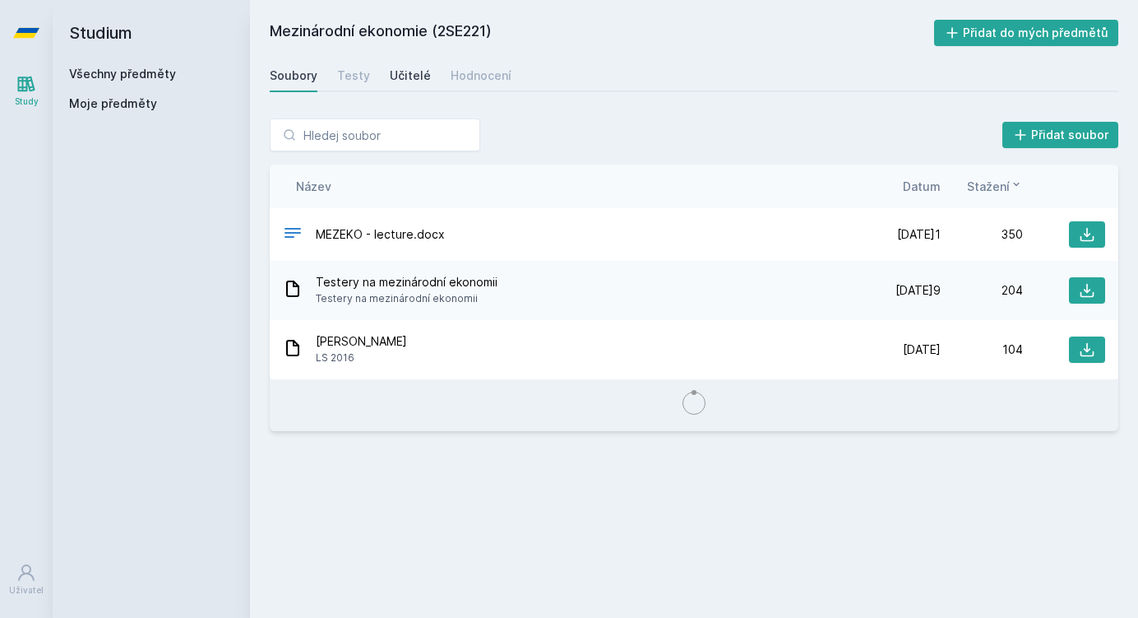
click at [411, 78] on div "Učitelé" at bounding box center [410, 75] width 41 height 16
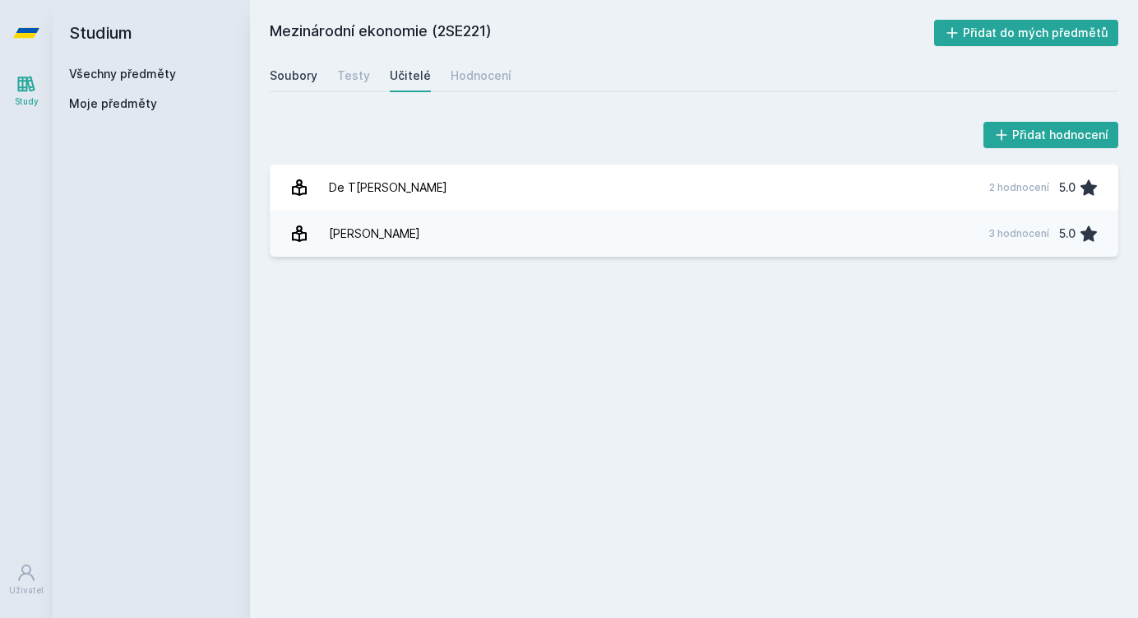
click at [287, 76] on div "Soubory" at bounding box center [294, 75] width 48 height 16
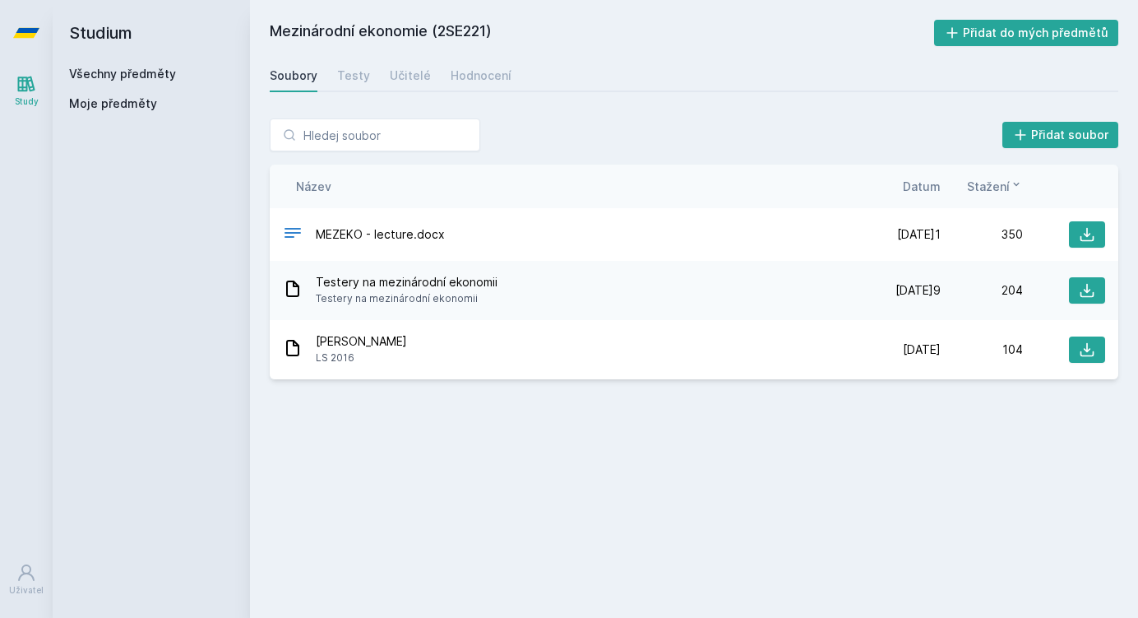
click at [21, 17] on icon at bounding box center [26, 33] width 26 height 66
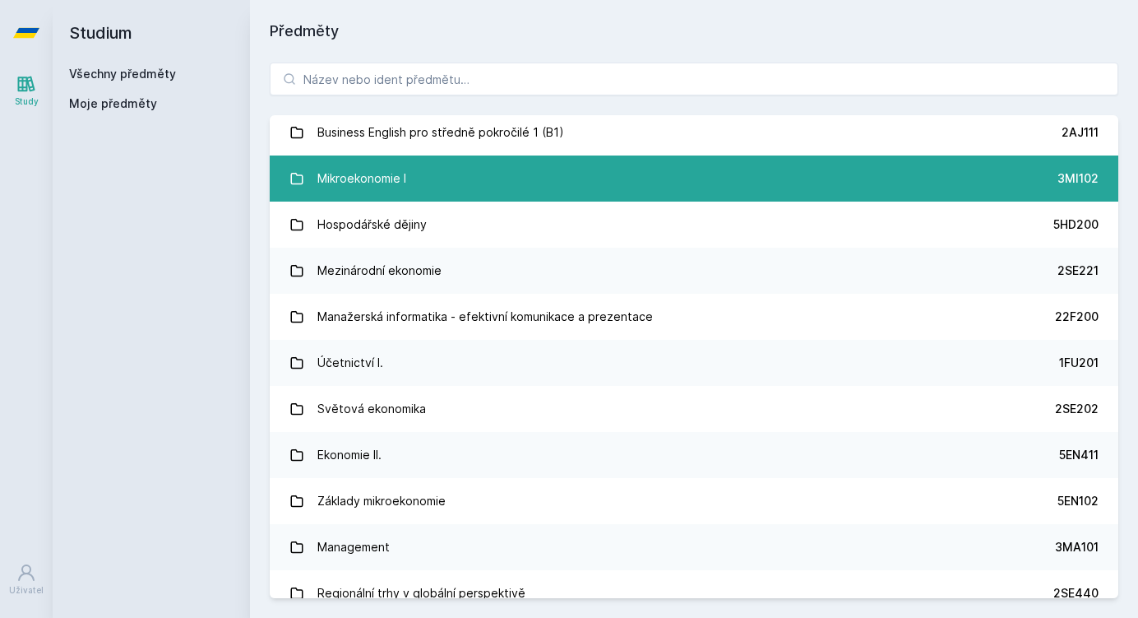
scroll to position [377, 0]
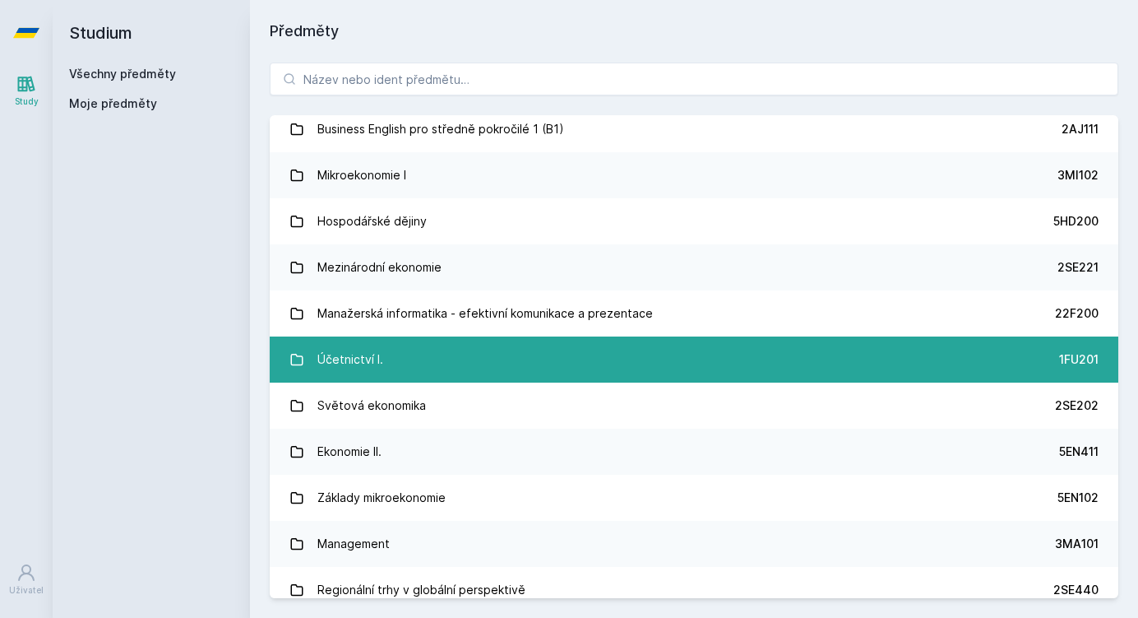
click at [312, 366] on link "Účetnictví I. 1FU201" at bounding box center [694, 359] width 849 height 46
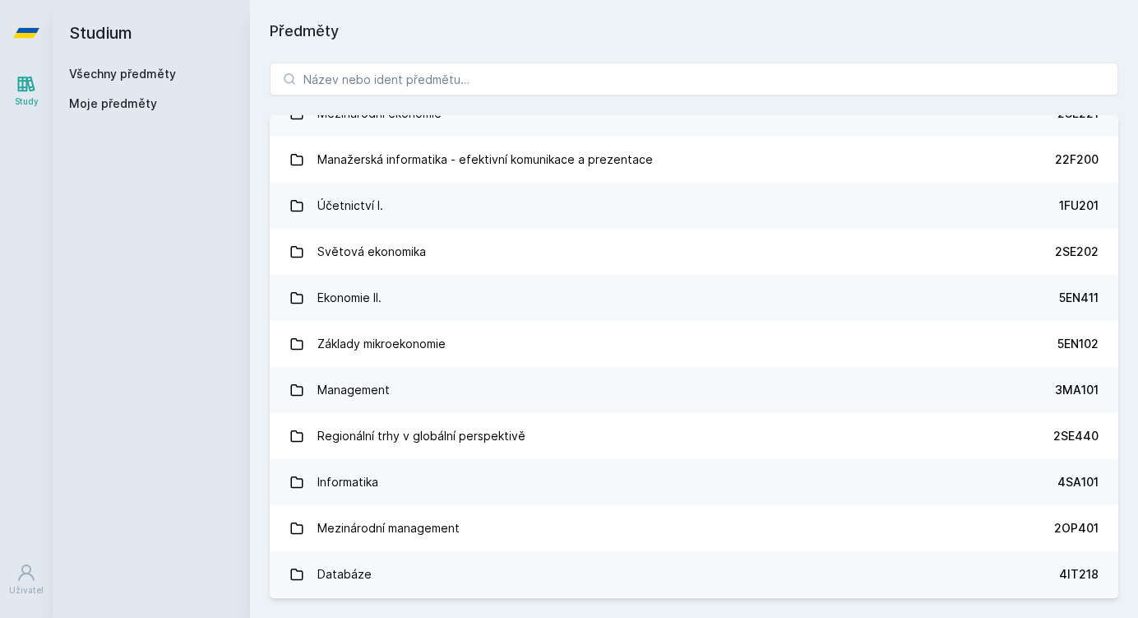
scroll to position [585, 0]
